Goal: Check status: Check status

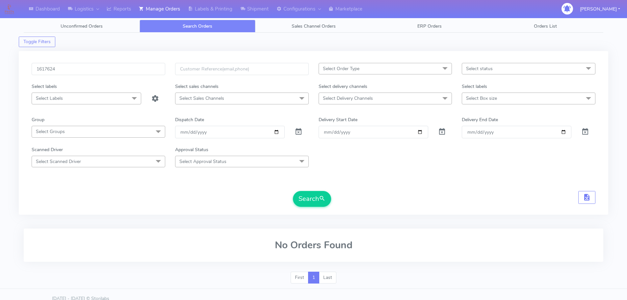
type input "1617624"
click at [293, 191] on button "Search" at bounding box center [312, 199] width 38 height 16
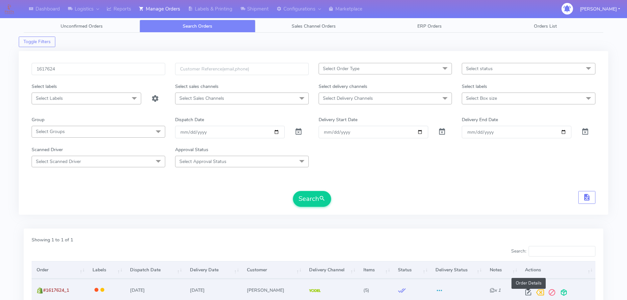
click at [528, 291] on span at bounding box center [529, 294] width 12 height 6
select select "5"
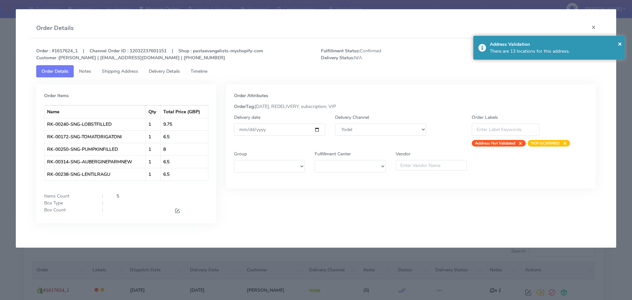
click at [205, 69] on span "Timeline" at bounding box center [199, 71] width 17 height 6
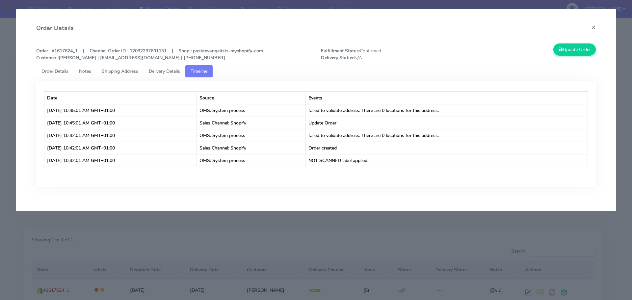
click at [63, 74] on span "Order Details" at bounding box center [54, 71] width 27 height 6
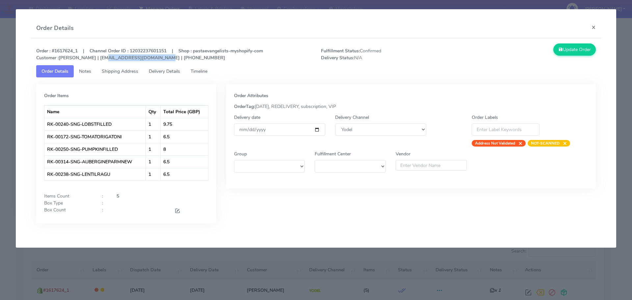
drag, startPoint x: 154, startPoint y: 59, endPoint x: 99, endPoint y: 59, distance: 55.0
click at [99, 59] on strong "Order : #1617624_1 | Channel Order ID : 12032237601151 | Shop : pastaevangelist…" at bounding box center [149, 54] width 227 height 13
copy strong "gbrasher@wraycastle.com"
click at [203, 66] on link "Timeline" at bounding box center [198, 71] width 27 height 12
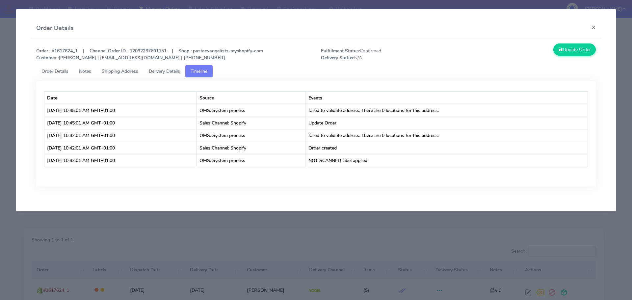
click at [106, 232] on modal-container "Order Details × Order : #1617624_1 | Channel Order ID : 12032237601151 | Shop :…" at bounding box center [316, 150] width 632 height 300
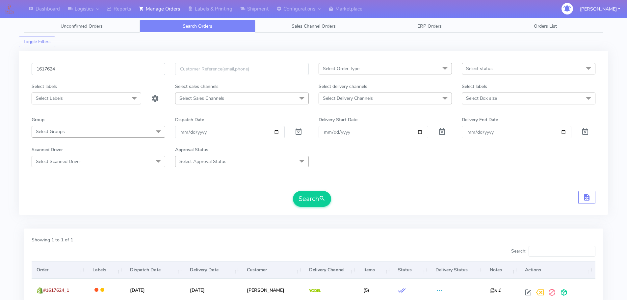
click at [141, 67] on input "1617624" at bounding box center [99, 69] width 134 height 12
click at [141, 66] on input "1617624" at bounding box center [99, 69] width 134 height 12
paste input "659"
type input "1616594"
click at [293, 191] on button "Search" at bounding box center [312, 199] width 38 height 16
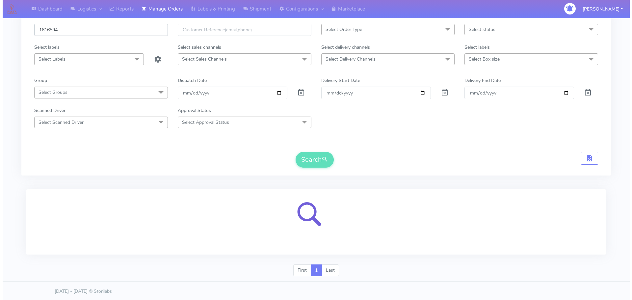
scroll to position [41, 0]
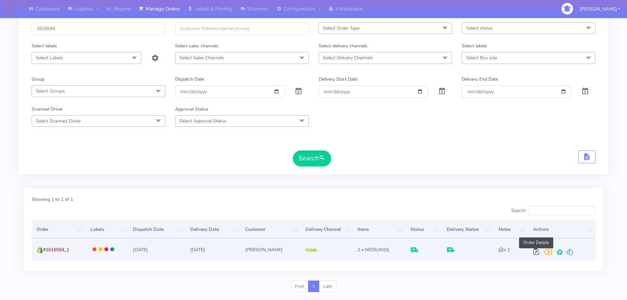
click at [537, 255] on span at bounding box center [537, 253] width 12 height 6
select select "5"
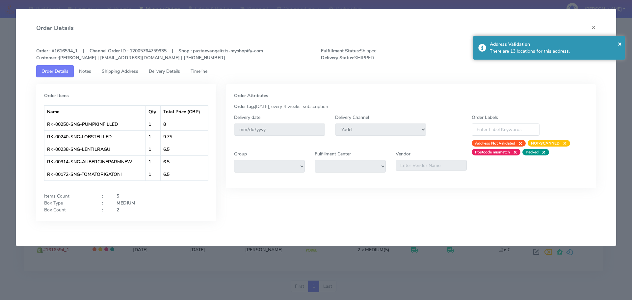
click at [194, 75] on link "Timeline" at bounding box center [198, 71] width 27 height 12
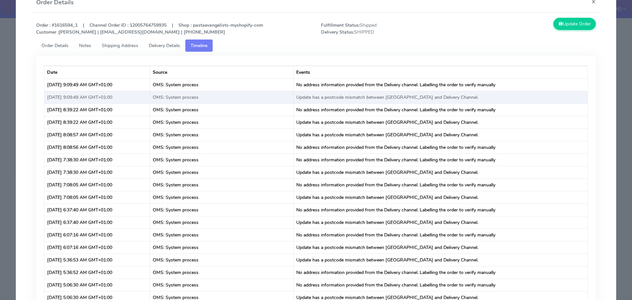
scroll to position [0, 0]
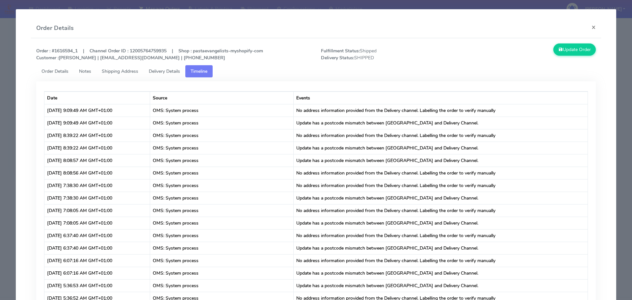
click at [154, 73] on span "Delivery Details" at bounding box center [164, 71] width 31 height 6
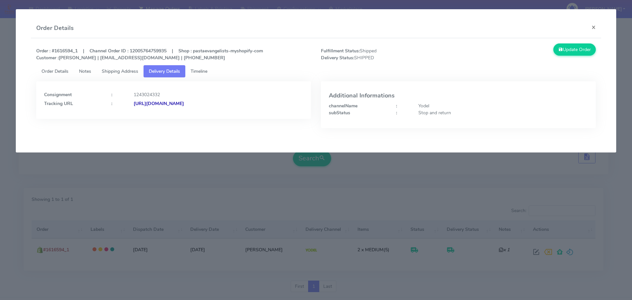
drag, startPoint x: 282, startPoint y: 107, endPoint x: 205, endPoint y: 116, distance: 77.3
click at [205, 116] on div "Consignment : 1243024332 Tracking URL : [URL][DOMAIN_NAME]" at bounding box center [173, 100] width 275 height 38
copy strong "JJD0002249960880145"
click at [198, 74] on link "Timeline" at bounding box center [198, 71] width 27 height 12
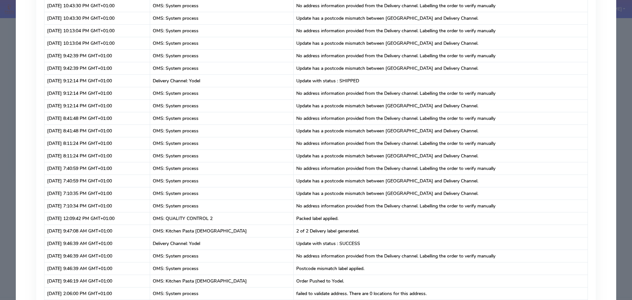
scroll to position [6416, 0]
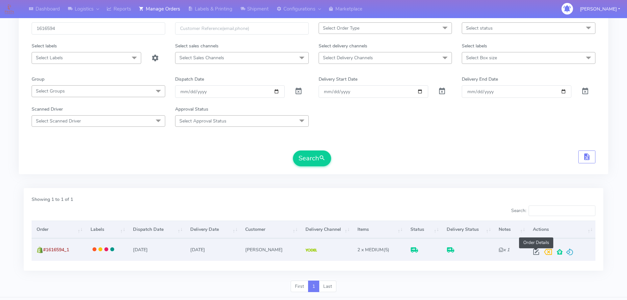
click at [538, 251] on span at bounding box center [537, 253] width 12 height 6
select select "5"
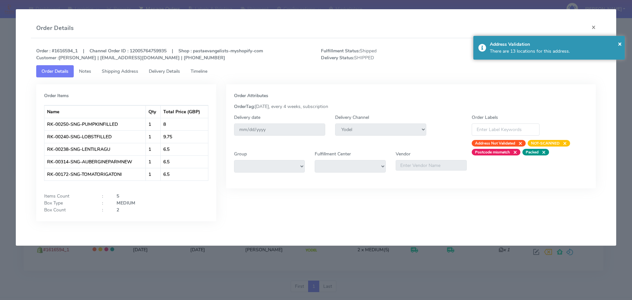
click at [200, 76] on link "Timeline" at bounding box center [198, 71] width 27 height 12
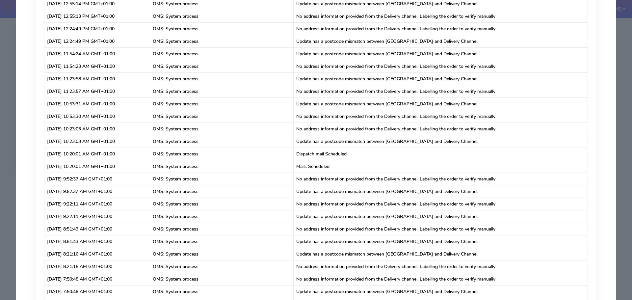
scroll to position [5596, 0]
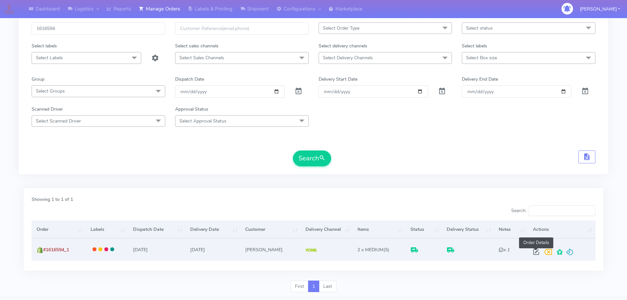
click at [537, 255] on span at bounding box center [537, 253] width 12 height 6
select select "5"
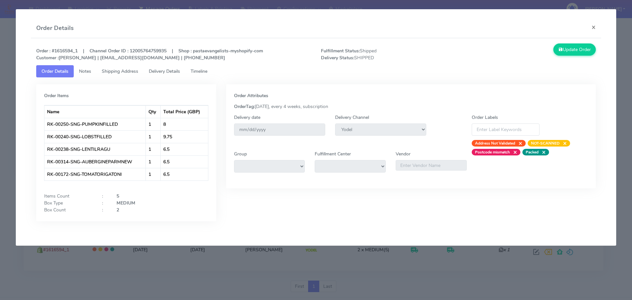
click at [202, 79] on tab "Order Items Name Qty Total Price (GBP) RK-00250-SNG-PUMPKINFILLED 1 8 RK-00240-…" at bounding box center [316, 154] width 560 height 154
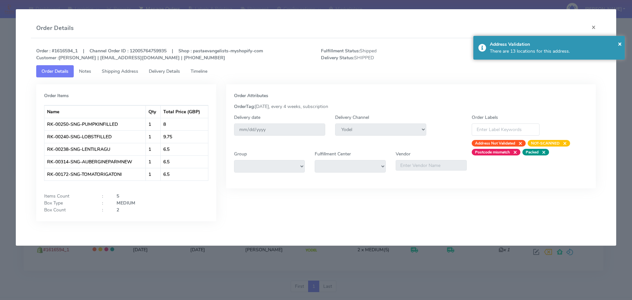
click at [212, 74] on link "Timeline" at bounding box center [198, 71] width 27 height 12
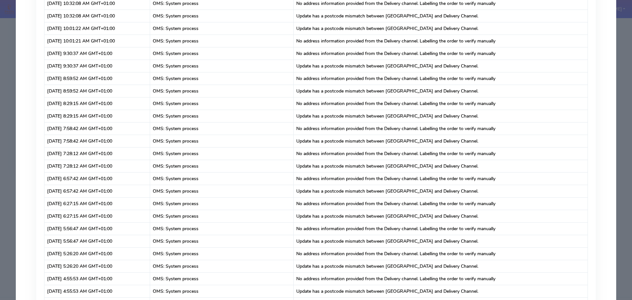
scroll to position [2694, 0]
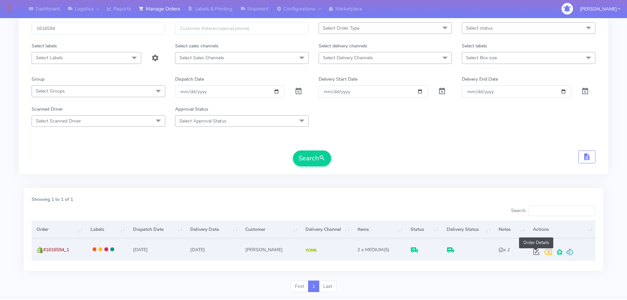
click at [536, 254] on span at bounding box center [537, 253] width 12 height 6
select select "5"
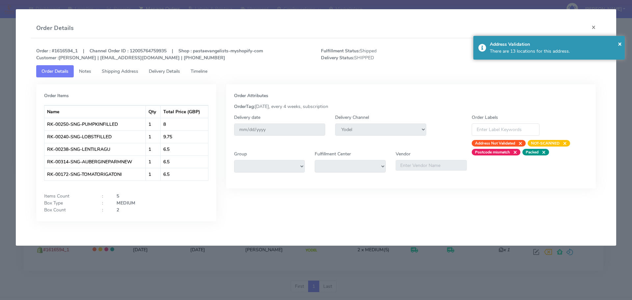
click at [208, 76] on link "Timeline" at bounding box center [198, 71] width 27 height 12
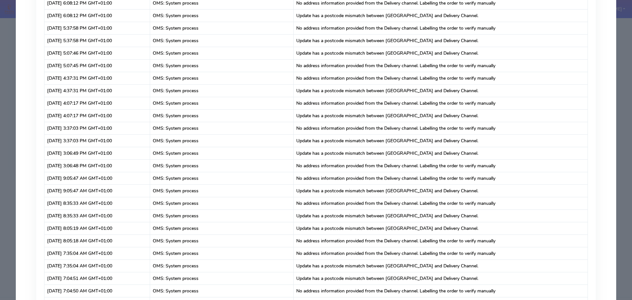
scroll to position [4482, 0]
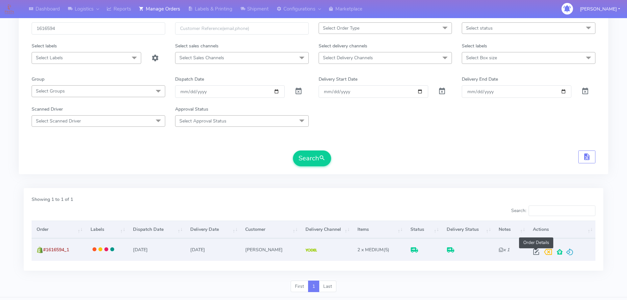
click at [533, 250] on span at bounding box center [537, 253] width 12 height 6
select select "5"
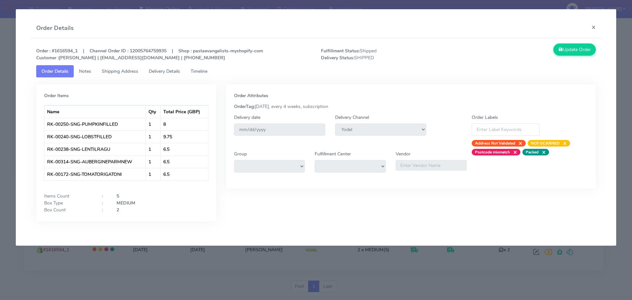
click at [195, 73] on span "Timeline" at bounding box center [199, 71] width 17 height 6
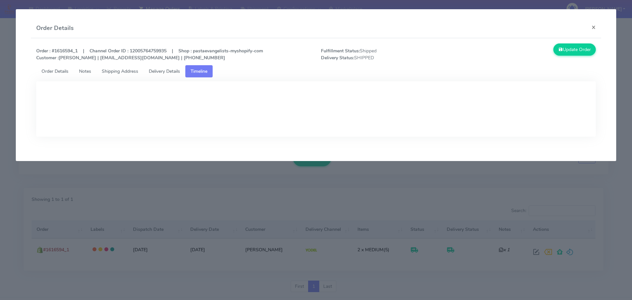
click at [167, 73] on span "Delivery Details" at bounding box center [164, 71] width 31 height 6
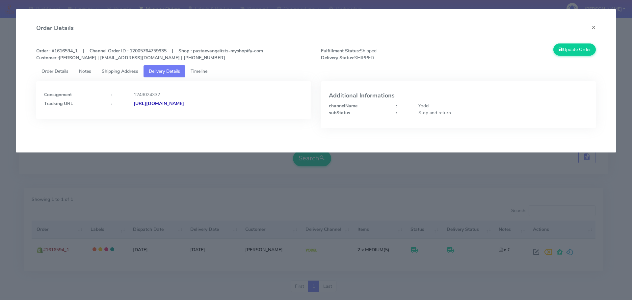
click at [202, 71] on span "Timeline" at bounding box center [199, 71] width 17 height 6
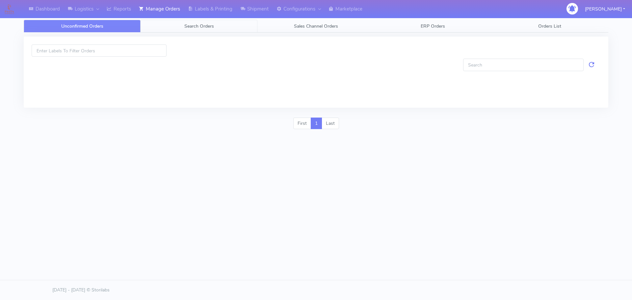
click at [206, 28] on span "Search Orders" at bounding box center [199, 26] width 30 height 6
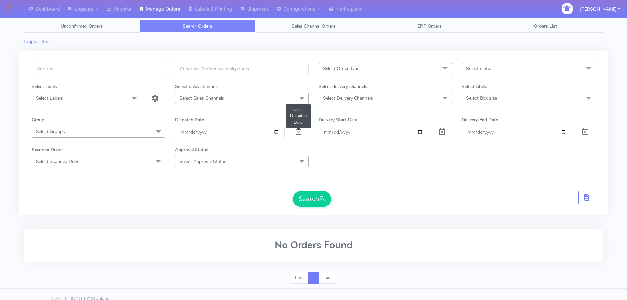
click at [299, 130] on span at bounding box center [299, 133] width 8 height 6
click at [298, 130] on span at bounding box center [299, 133] width 8 height 6
click at [111, 63] on input "text" at bounding box center [99, 69] width 134 height 12
paste input "1616594"
type input "1616594"
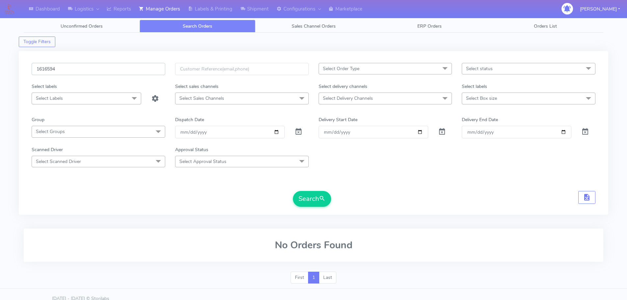
click at [293, 191] on button "Search" at bounding box center [312, 199] width 38 height 16
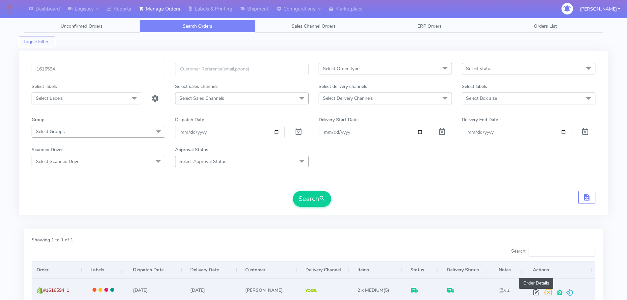
click at [533, 292] on span at bounding box center [537, 294] width 12 height 6
select select "5"
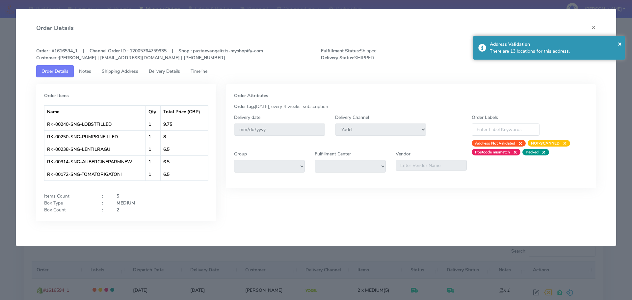
click at [204, 71] on span "Timeline" at bounding box center [199, 71] width 17 height 6
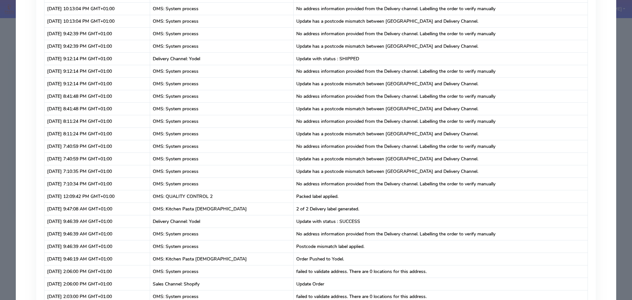
scroll to position [6422, 0]
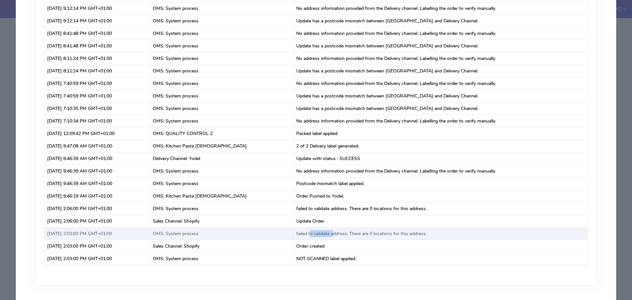
drag, startPoint x: 300, startPoint y: 233, endPoint x: 325, endPoint y: 233, distance: 25.0
click at [325, 233] on td "failed to validate address. There are 0 locations for this address." at bounding box center [441, 233] width 294 height 13
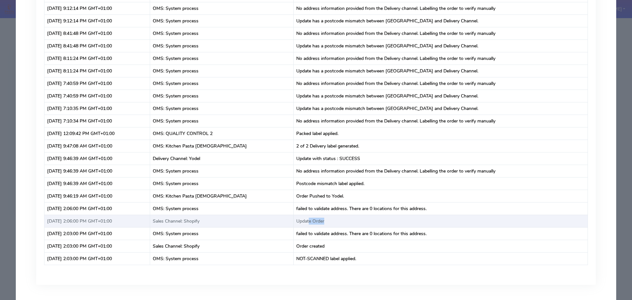
drag, startPoint x: 307, startPoint y: 220, endPoint x: 329, endPoint y: 219, distance: 22.1
click at [329, 219] on td "Update Order" at bounding box center [441, 221] width 294 height 13
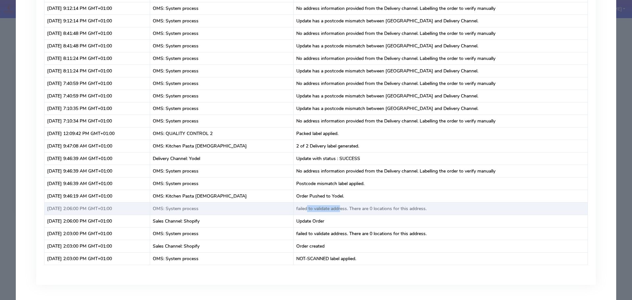
drag, startPoint x: 298, startPoint y: 209, endPoint x: 331, endPoint y: 210, distance: 33.6
click at [331, 210] on td "failed to validate address. There are 0 locations for this address." at bounding box center [441, 208] width 294 height 13
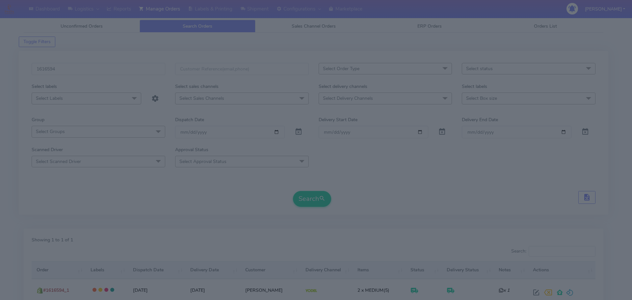
scroll to position [0, 0]
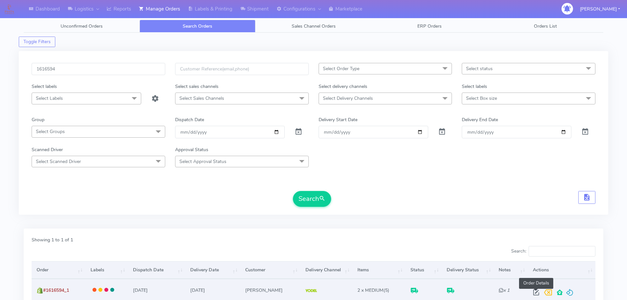
click at [536, 291] on span at bounding box center [537, 294] width 12 height 6
select select "5"
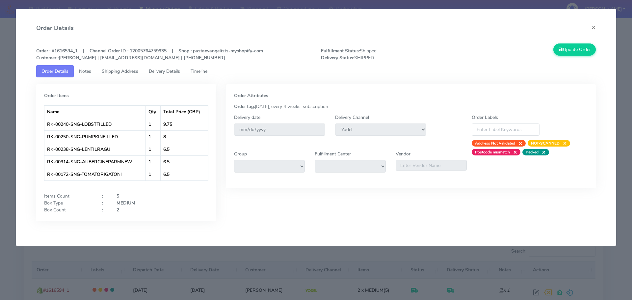
click at [207, 73] on span "Timeline" at bounding box center [199, 71] width 17 height 6
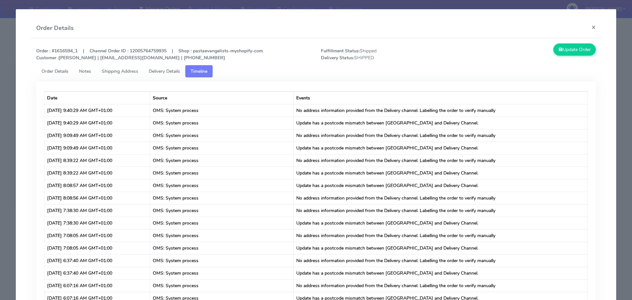
click at [62, 71] on span "Order Details" at bounding box center [54, 71] width 27 height 6
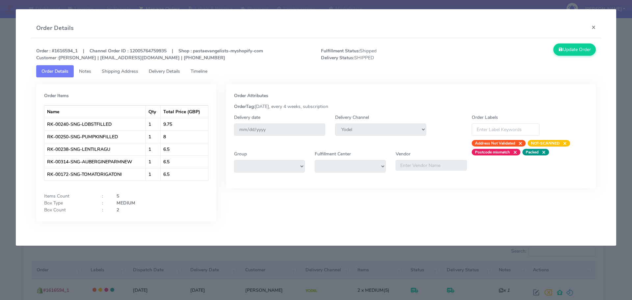
click at [488, 70] on ul "Order Details Notes Shipping Address Delivery Details Timeline" at bounding box center [316, 71] width 560 height 12
click at [177, 71] on span "Delivery Details" at bounding box center [164, 71] width 31 height 6
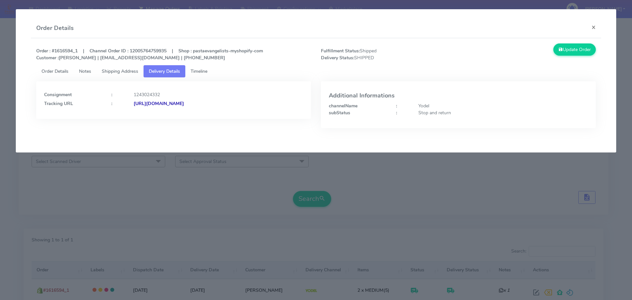
drag, startPoint x: 263, startPoint y: 111, endPoint x: 205, endPoint y: 114, distance: 58.3
click at [205, 114] on div "Consignment : 1243024332 Tracking URL : [URL][DOMAIN_NAME]" at bounding box center [173, 100] width 275 height 38
copy strong "JJD0002249960880145"
click at [248, 164] on modal-container "Order Details × Order : #1616594_1 | Channel Order ID : 12005764759935 | Shop :…" at bounding box center [316, 150] width 632 height 300
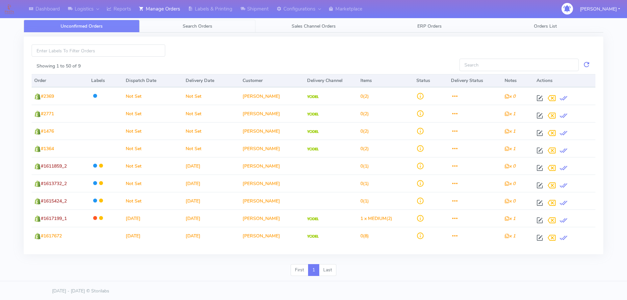
click at [203, 29] on link "Search Orders" at bounding box center [198, 26] width 116 height 13
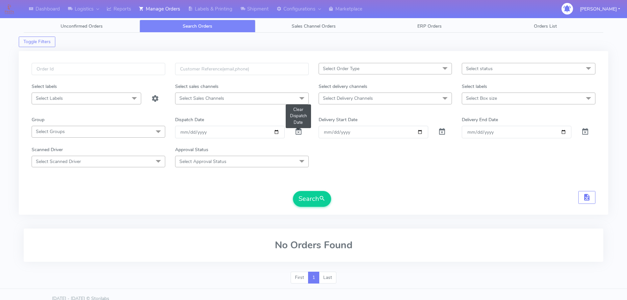
click at [299, 134] on span at bounding box center [299, 133] width 8 height 6
click at [136, 73] on input "text" at bounding box center [99, 69] width 134 height 12
paste input "1617624"
type input "1617624"
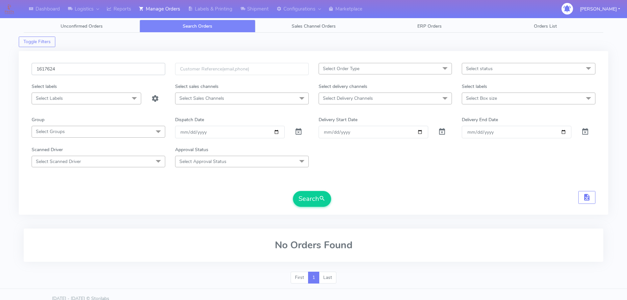
click at [293, 191] on button "Search" at bounding box center [312, 199] width 38 height 16
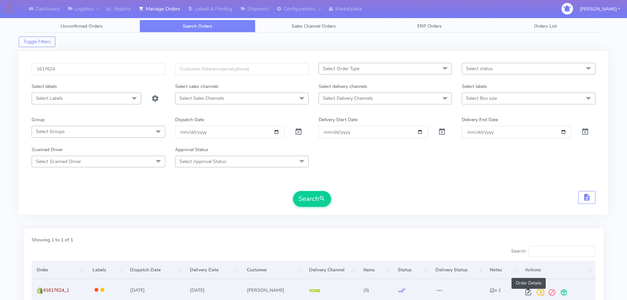
click at [529, 292] on span at bounding box center [529, 294] width 12 height 6
select select "5"
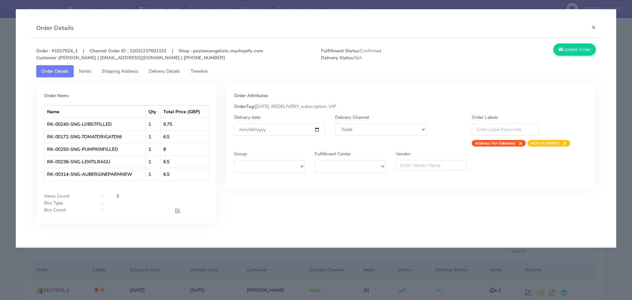
click at [326, 277] on modal-container "Order Details × Order : #1617624_1 | Channel Order ID : 12032237601151 | Shop :…" at bounding box center [316, 150] width 632 height 300
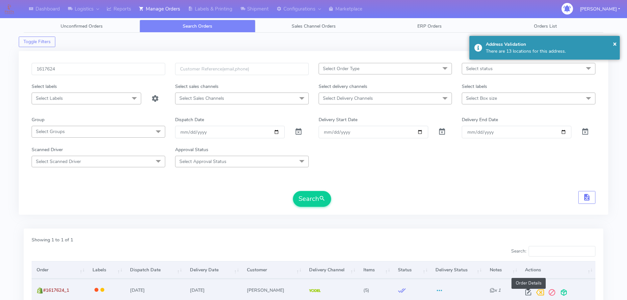
click at [527, 295] on span at bounding box center [529, 294] width 12 height 6
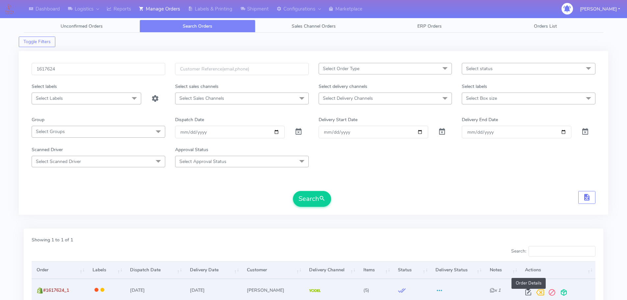
select select "5"
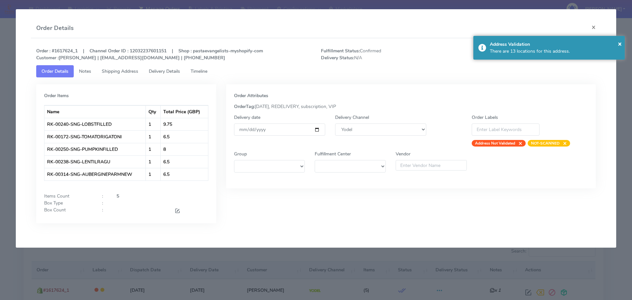
click at [200, 69] on span "Timeline" at bounding box center [199, 71] width 17 height 6
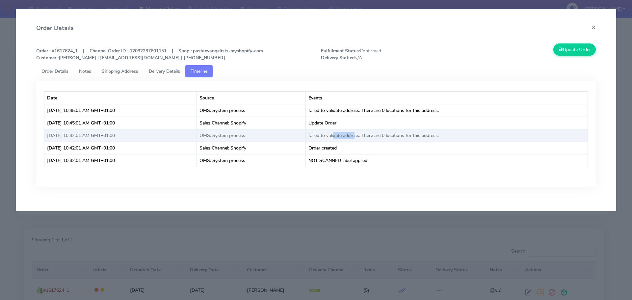
drag, startPoint x: 357, startPoint y: 133, endPoint x: 380, endPoint y: 133, distance: 23.7
click at [377, 134] on td "failed to validate address. There are 0 locations for this address." at bounding box center [447, 135] width 282 height 13
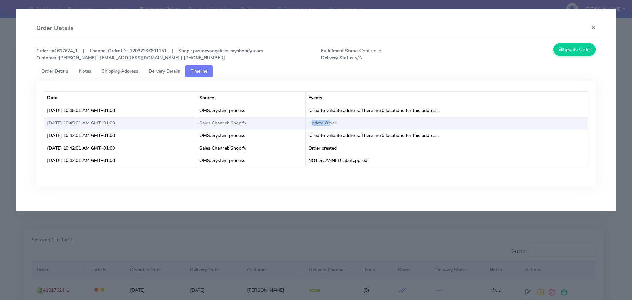
drag, startPoint x: 331, startPoint y: 121, endPoint x: 350, endPoint y: 121, distance: 19.4
click at [350, 121] on td "Update Order" at bounding box center [447, 123] width 282 height 13
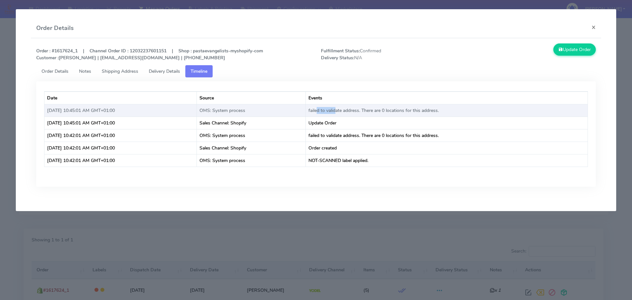
drag, startPoint x: 337, startPoint y: 108, endPoint x: 362, endPoint y: 108, distance: 25.7
click at [362, 109] on td "failed to validate address. There are 0 locations for this address." at bounding box center [447, 110] width 282 height 13
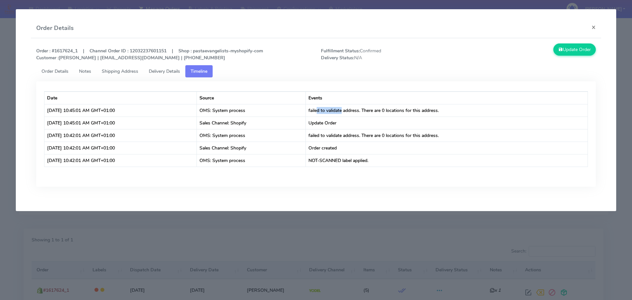
click at [117, 68] on span "Shipping Address" at bounding box center [120, 71] width 37 height 6
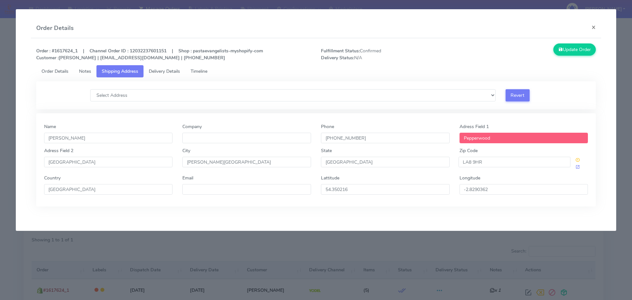
click at [213, 66] on link "Timeline" at bounding box center [198, 71] width 27 height 12
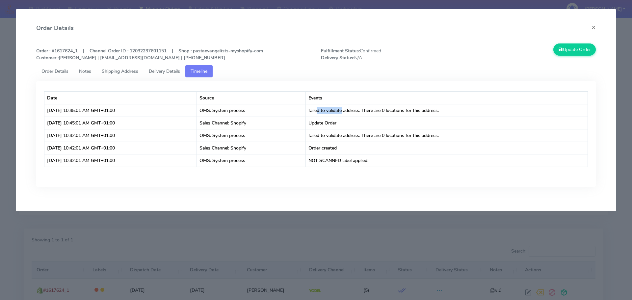
click at [212, 66] on link "Timeline" at bounding box center [198, 71] width 27 height 12
click at [176, 67] on link "Delivery Details" at bounding box center [165, 71] width 42 height 12
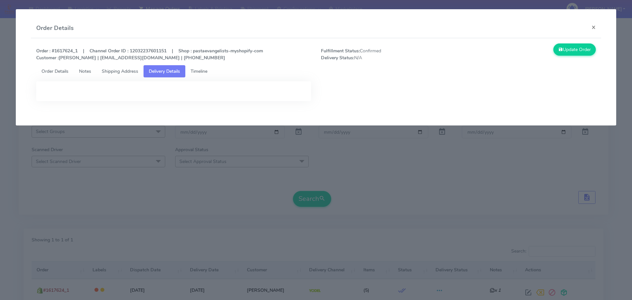
click at [61, 69] on span "Order Details" at bounding box center [54, 71] width 27 height 6
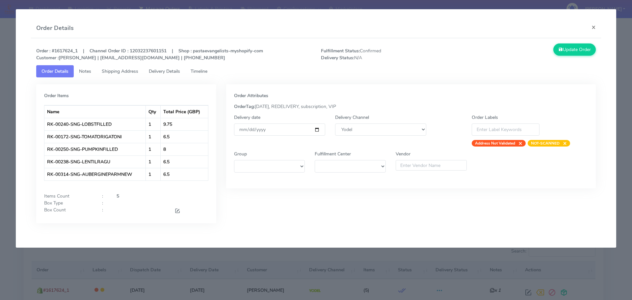
click at [165, 72] on span "Delivery Details" at bounding box center [164, 71] width 31 height 6
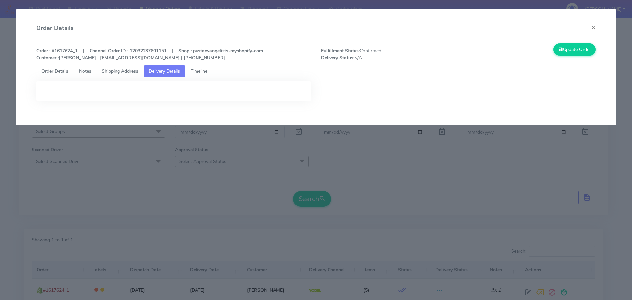
click at [232, 193] on modal-container "Order Details × Order : #1617624_1 | Channel Order ID : 12032237601151 | Shop :…" at bounding box center [316, 150] width 632 height 300
